Goal: Task Accomplishment & Management: Complete application form

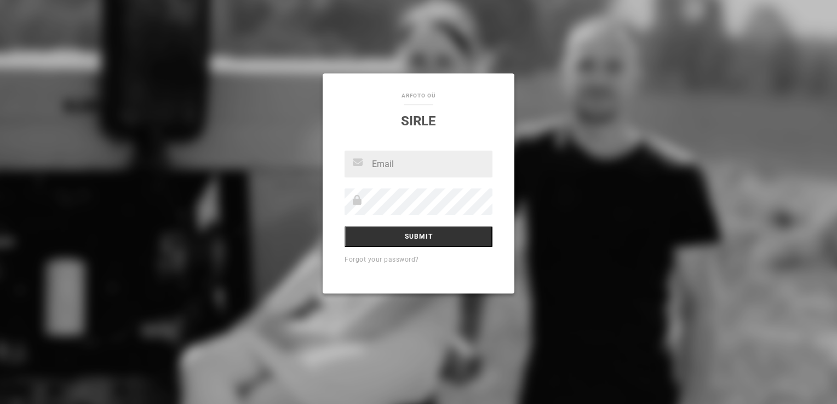
click at [408, 162] on input "text" at bounding box center [419, 164] width 148 height 27
type input "[EMAIL_ADDRESS][DOMAIN_NAME]"
click at [345, 226] on input "Submit" at bounding box center [419, 236] width 148 height 21
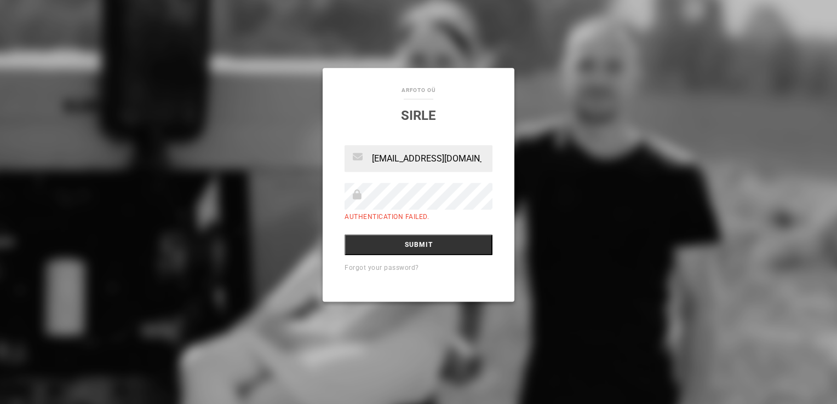
click at [345, 234] on input "Submit" at bounding box center [419, 244] width 148 height 21
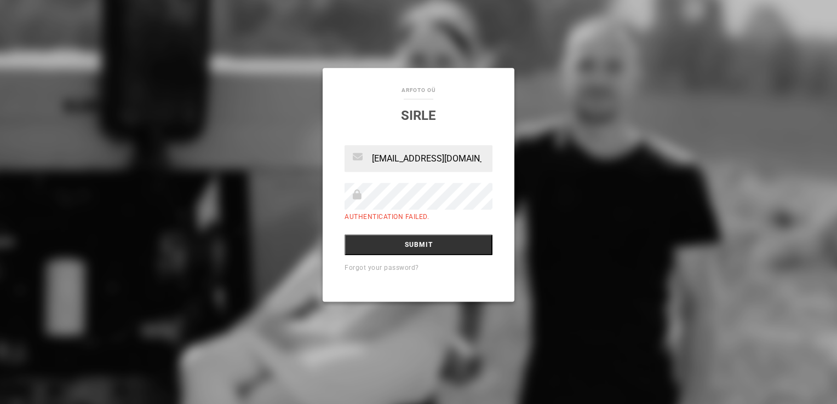
click at [345, 234] on input "Submit" at bounding box center [419, 244] width 148 height 21
click at [442, 242] on input "Submit" at bounding box center [419, 244] width 148 height 21
click at [345, 234] on input "Submit" at bounding box center [419, 244] width 148 height 21
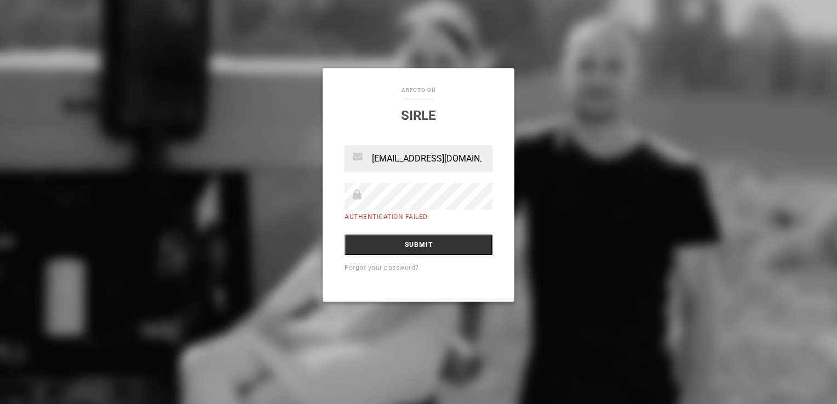
click at [345, 234] on input "Submit" at bounding box center [419, 244] width 148 height 21
click at [404, 248] on input "Submit" at bounding box center [419, 244] width 148 height 21
click at [390, 159] on input "[EMAIL_ADDRESS][DOMAIN_NAME]" at bounding box center [419, 158] width 148 height 27
type input "sirlehiienurm@gmail.com"
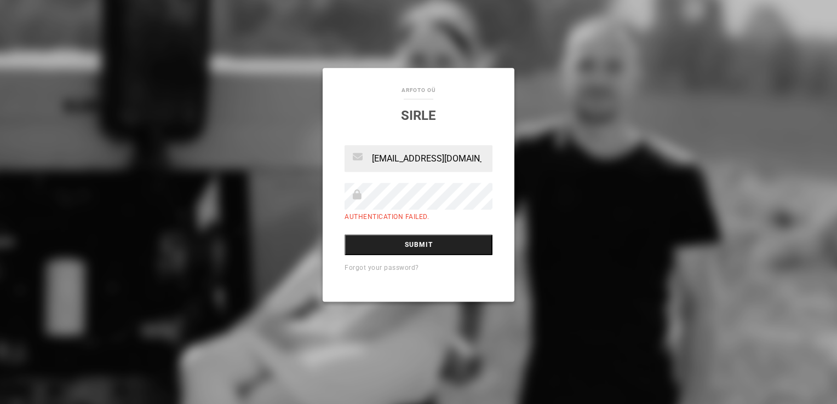
click at [424, 242] on input "Submit" at bounding box center [419, 244] width 148 height 21
